Goal: Obtain resource: Obtain resource

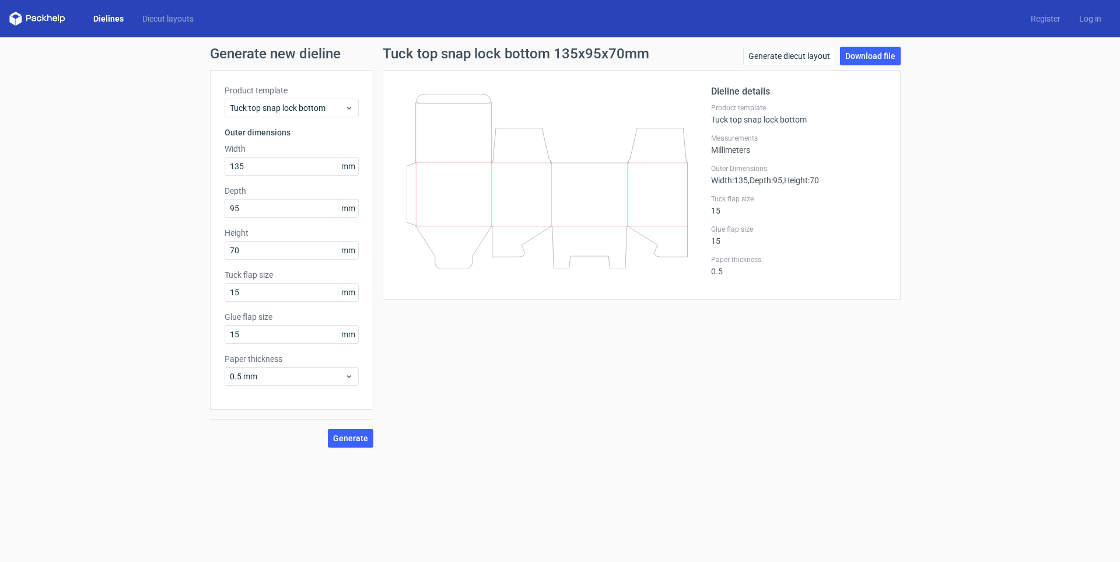
click at [114, 17] on link "Dielines" at bounding box center [108, 19] width 49 height 12
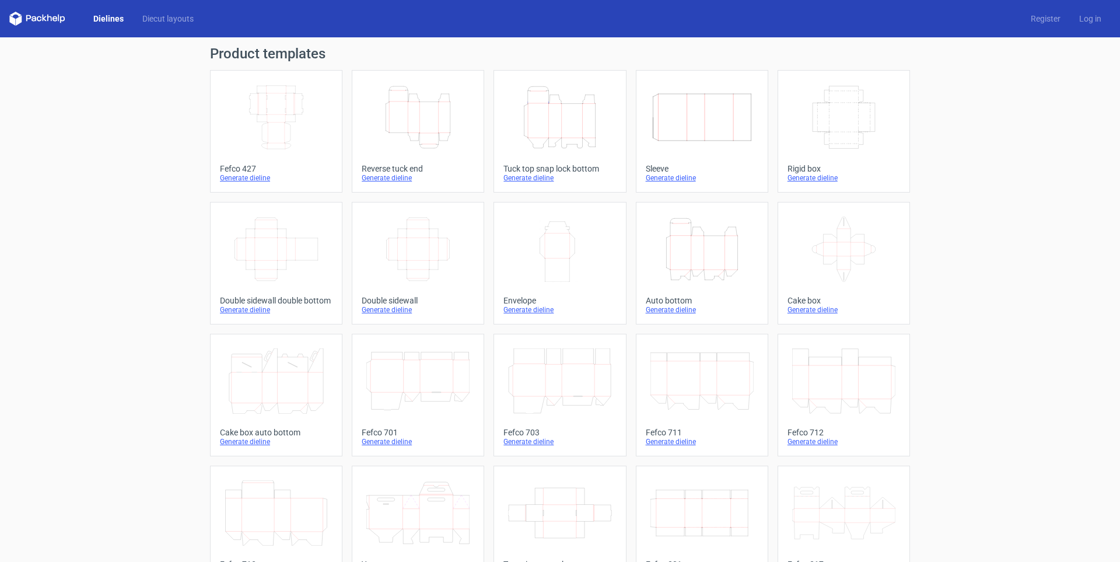
click at [433, 124] on icon "Height Depth Width" at bounding box center [417, 117] width 103 height 65
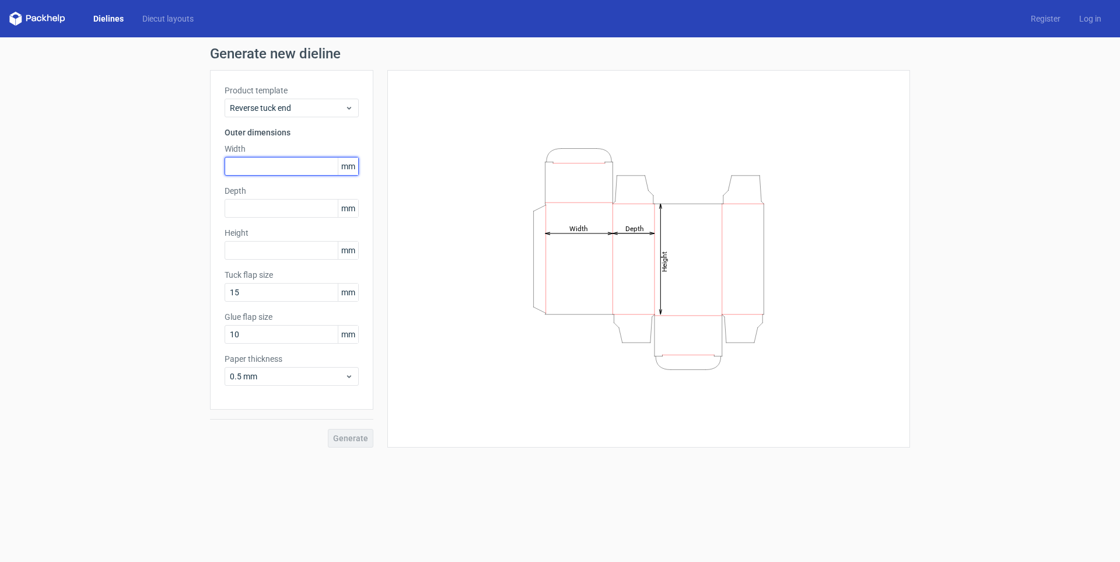
click at [273, 169] on input "text" at bounding box center [291, 166] width 134 height 19
type input "45"
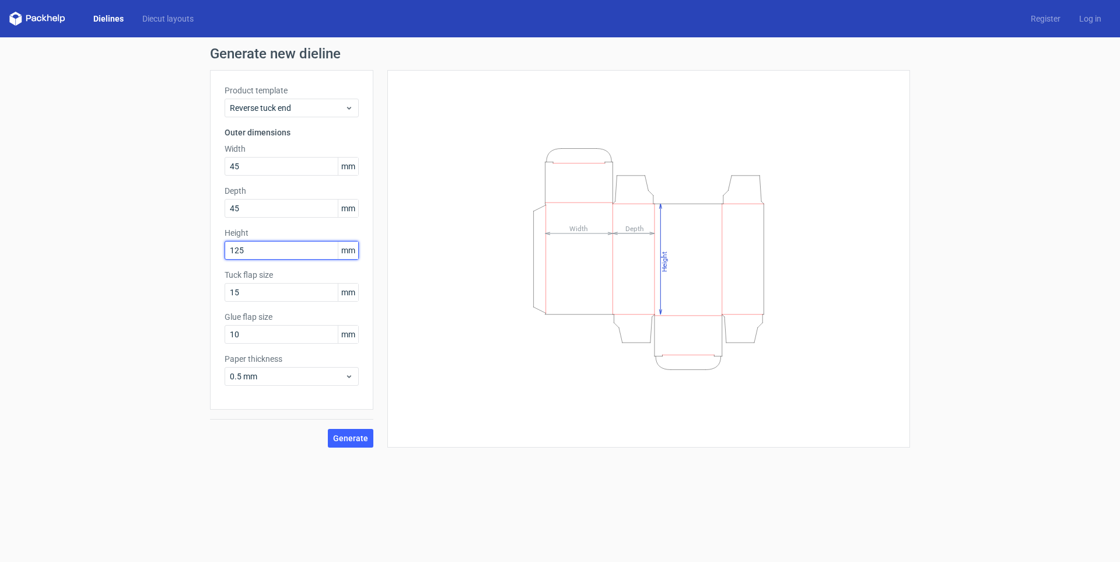
type input "125"
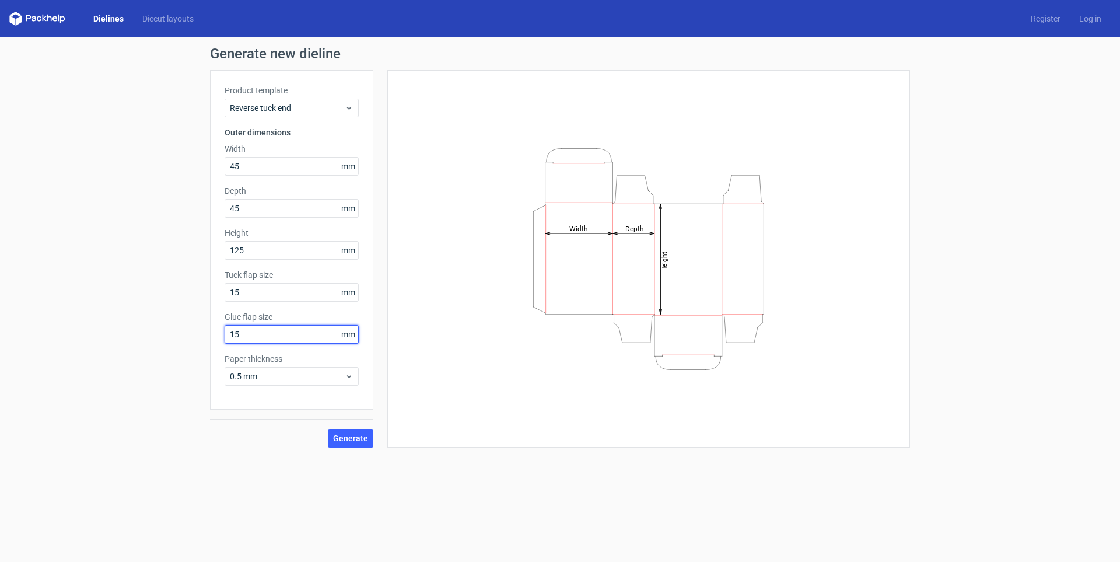
type input "15"
click at [247, 374] on span "0.5 mm" at bounding box center [287, 376] width 115 height 12
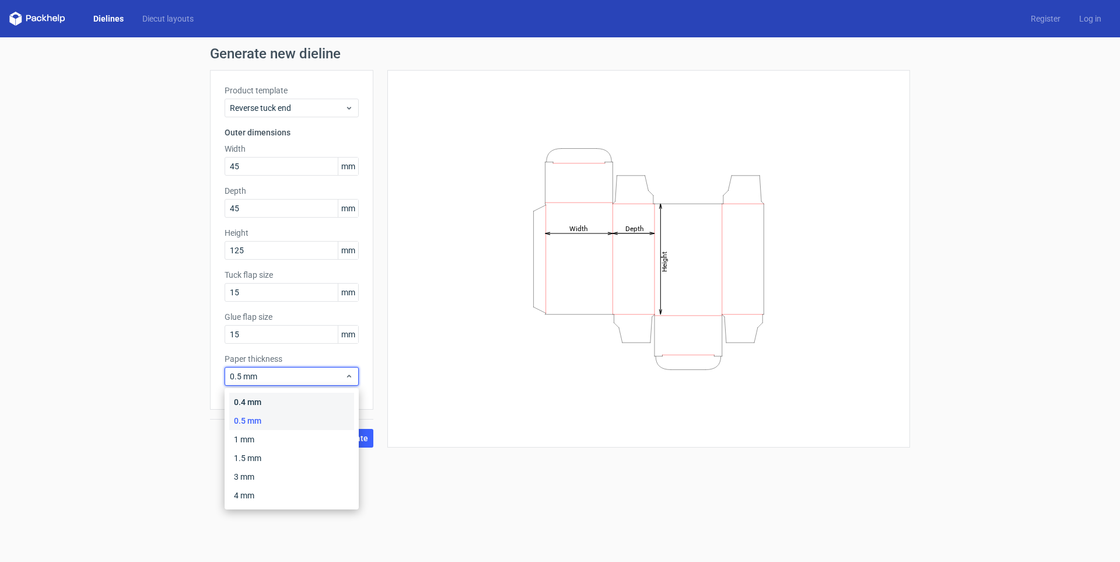
click at [247, 397] on div "0.4 mm" at bounding box center [291, 401] width 125 height 19
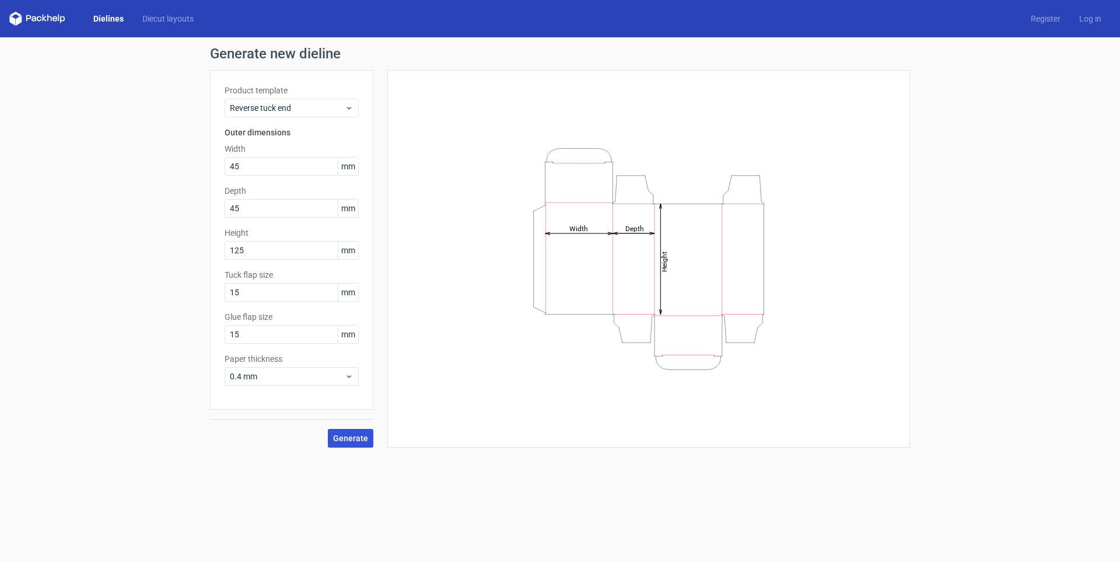
click at [352, 439] on span "Generate" at bounding box center [350, 438] width 35 height 8
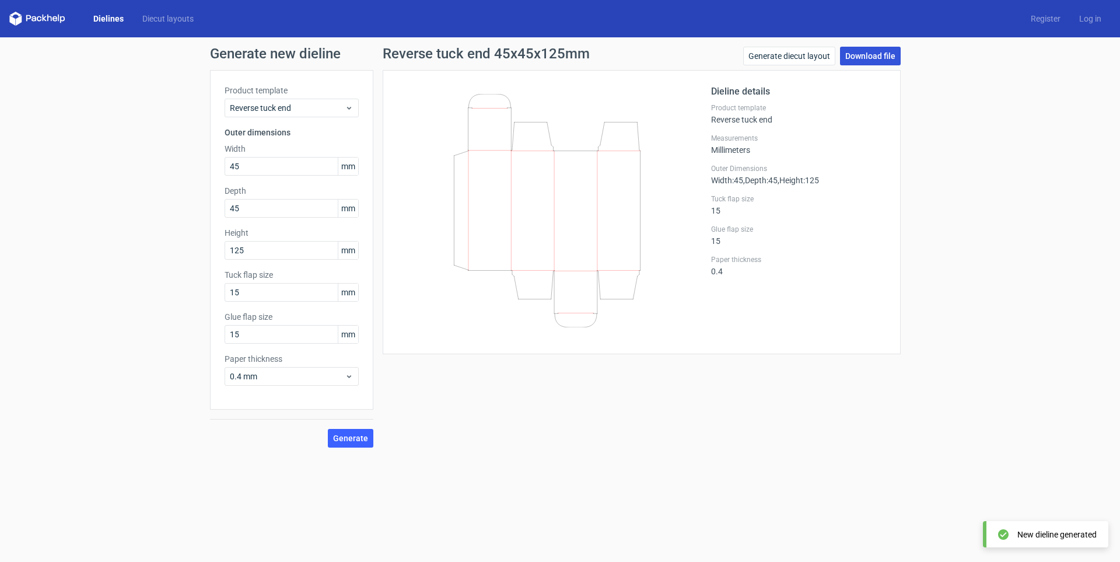
click at [877, 59] on link "Download file" at bounding box center [870, 56] width 61 height 19
